Goal: Book appointment/travel/reservation

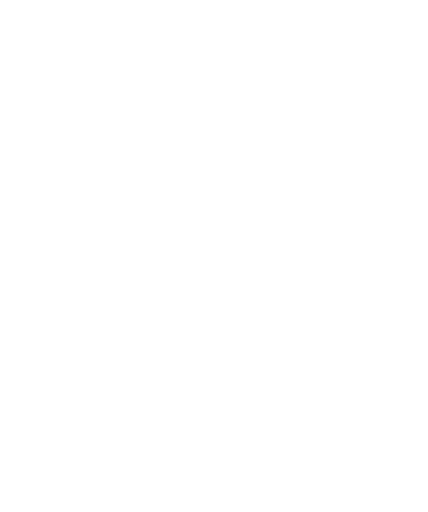
scroll to position [20, 0]
click at [389, 11] on div at bounding box center [389, 6] width 11 height 28
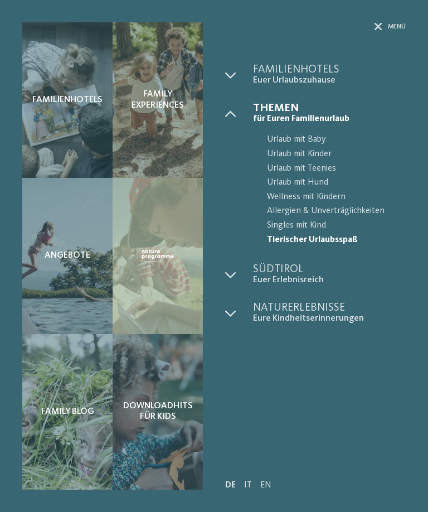
click at [320, 154] on span "Urlaub mit Kinder" at bounding box center [336, 154] width 139 height 15
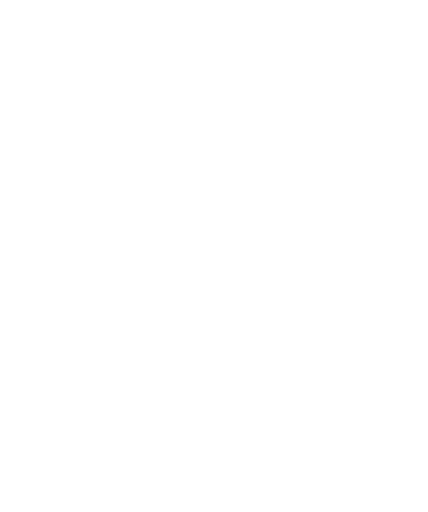
click at [176, 227] on link "Familienhotels [GEOGRAPHIC_DATA]" at bounding box center [105, 231] width 139 height 9
click at [59, 363] on icon at bounding box center [59, 360] width 4 height 4
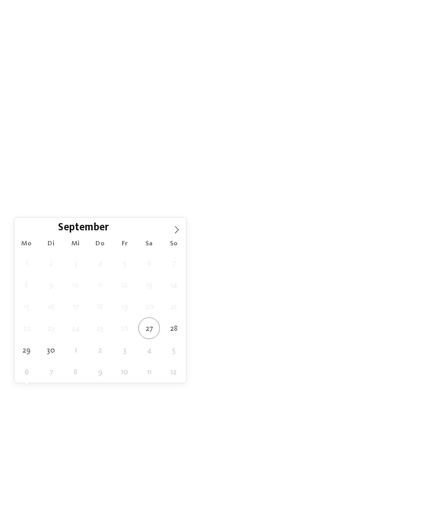
click at [177, 228] on icon at bounding box center [177, 230] width 8 height 8
click at [183, 234] on span at bounding box center [176, 227] width 19 height 19
click at [185, 232] on span at bounding box center [176, 227] width 19 height 19
click at [180, 234] on icon at bounding box center [177, 230] width 8 height 8
type input "****"
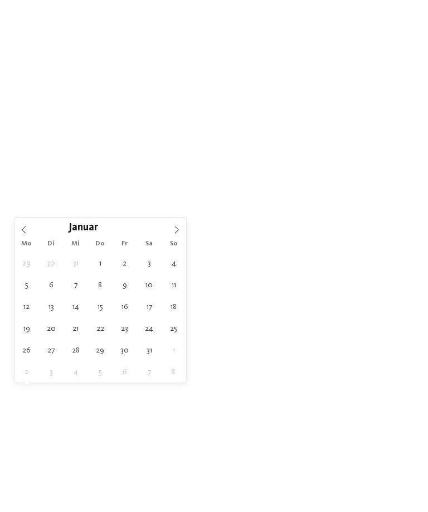
click at [181, 233] on span at bounding box center [176, 227] width 19 height 19
click at [177, 234] on icon at bounding box center [177, 230] width 8 height 8
click at [182, 234] on span at bounding box center [176, 227] width 19 height 19
click at [180, 234] on icon at bounding box center [177, 230] width 8 height 8
click at [180, 233] on icon at bounding box center [177, 230] width 8 height 8
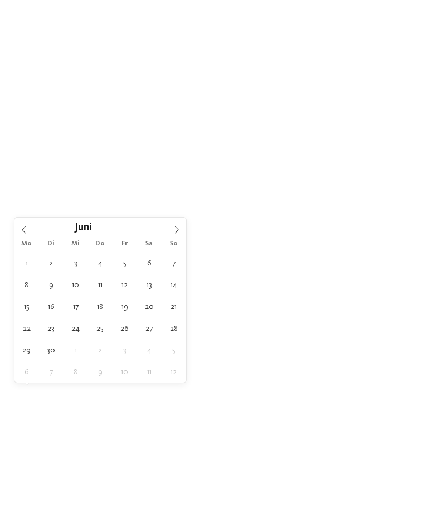
click at [180, 234] on icon at bounding box center [177, 230] width 8 height 8
click at [182, 232] on span at bounding box center [176, 227] width 19 height 19
click at [181, 234] on span at bounding box center [176, 227] width 19 height 19
click at [181, 230] on span at bounding box center [176, 227] width 19 height 19
type div "03.10.2026"
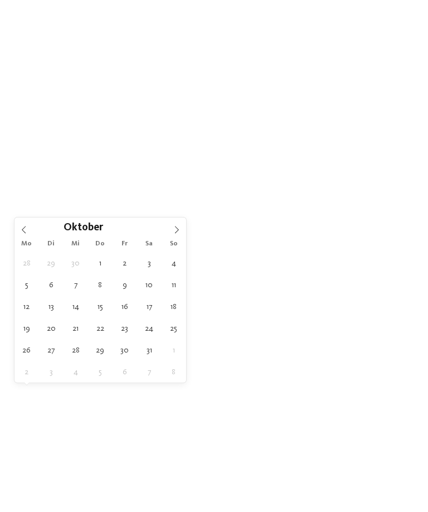
type input "****"
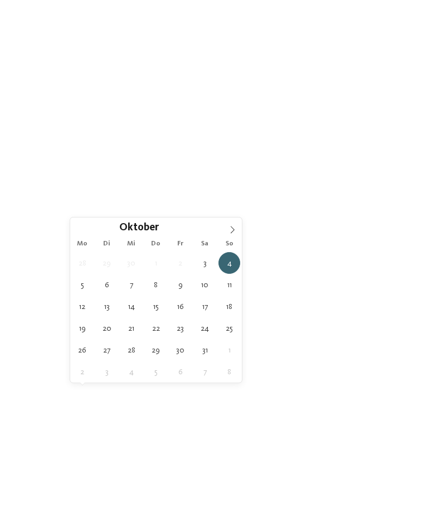
type div "10.10.2026"
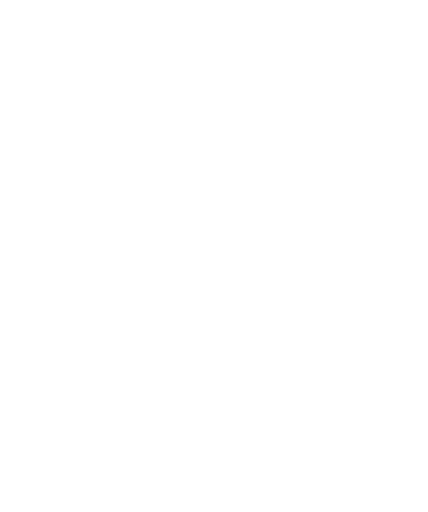
click at [175, 363] on div at bounding box center [171, 360] width 8 height 4
click at [282, 240] on div at bounding box center [281, 245] width 11 height 11
click at [281, 285] on div at bounding box center [281, 290] width 11 height 11
click at [282, 218] on div at bounding box center [281, 223] width 11 height 11
click at [239, 318] on div "übernehmen" at bounding box center [214, 329] width 145 height 22
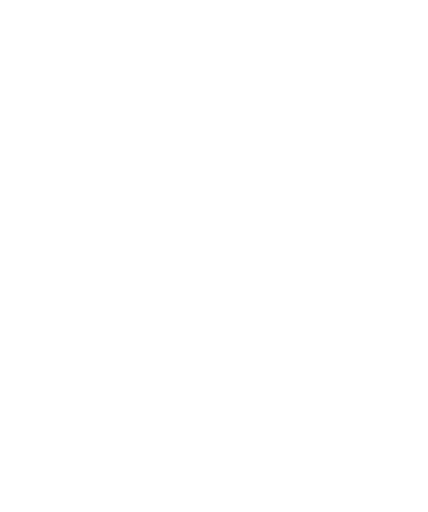
scroll to position [27, 0]
click at [394, 343] on link "Hotel finden" at bounding box center [388, 334] width 52 height 20
click at [160, 279] on div "Neu ab Winter 2025" at bounding box center [115, 260] width 186 height 105
click at [140, 343] on h4 "Das 5-Sterne-Luxusretreat Alpura" at bounding box center [115, 358] width 164 height 30
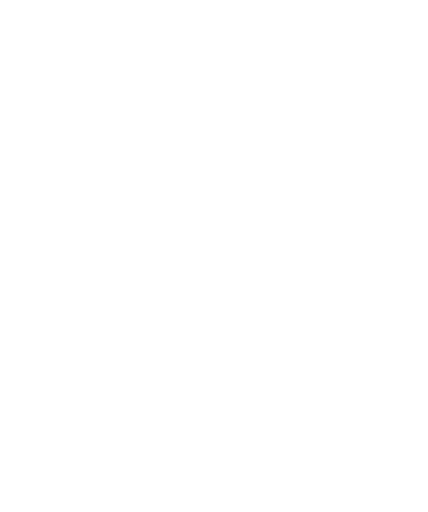
click at [91, 373] on span "Familie [PERSON_NAME]" at bounding box center [92, 379] width 119 height 13
click at [401, 141] on icon at bounding box center [406, 151] width 24 height 20
